Goal: Information Seeking & Learning: Learn about a topic

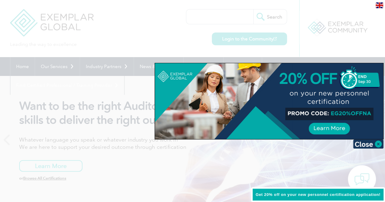
click at [164, 28] on div at bounding box center [192, 101] width 385 height 202
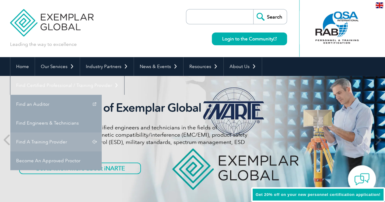
click at [102, 133] on link "Find A Training Provider" at bounding box center [55, 142] width 91 height 19
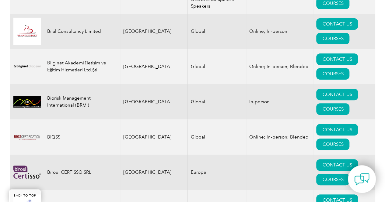
scroll to position [1251, 0]
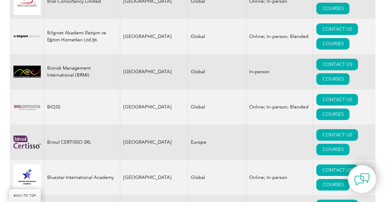
scroll to position [1266, 0]
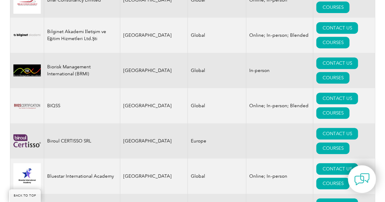
drag, startPoint x: 48, startPoint y: 87, endPoint x: 283, endPoint y: 90, distance: 234.9
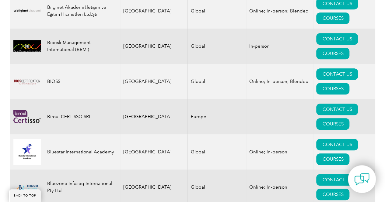
scroll to position [1295, 0]
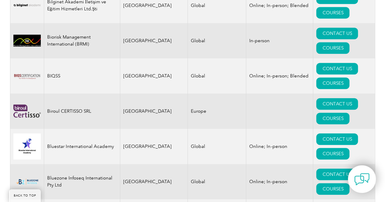
scroll to position [1308, 0]
